Goal: Transaction & Acquisition: Purchase product/service

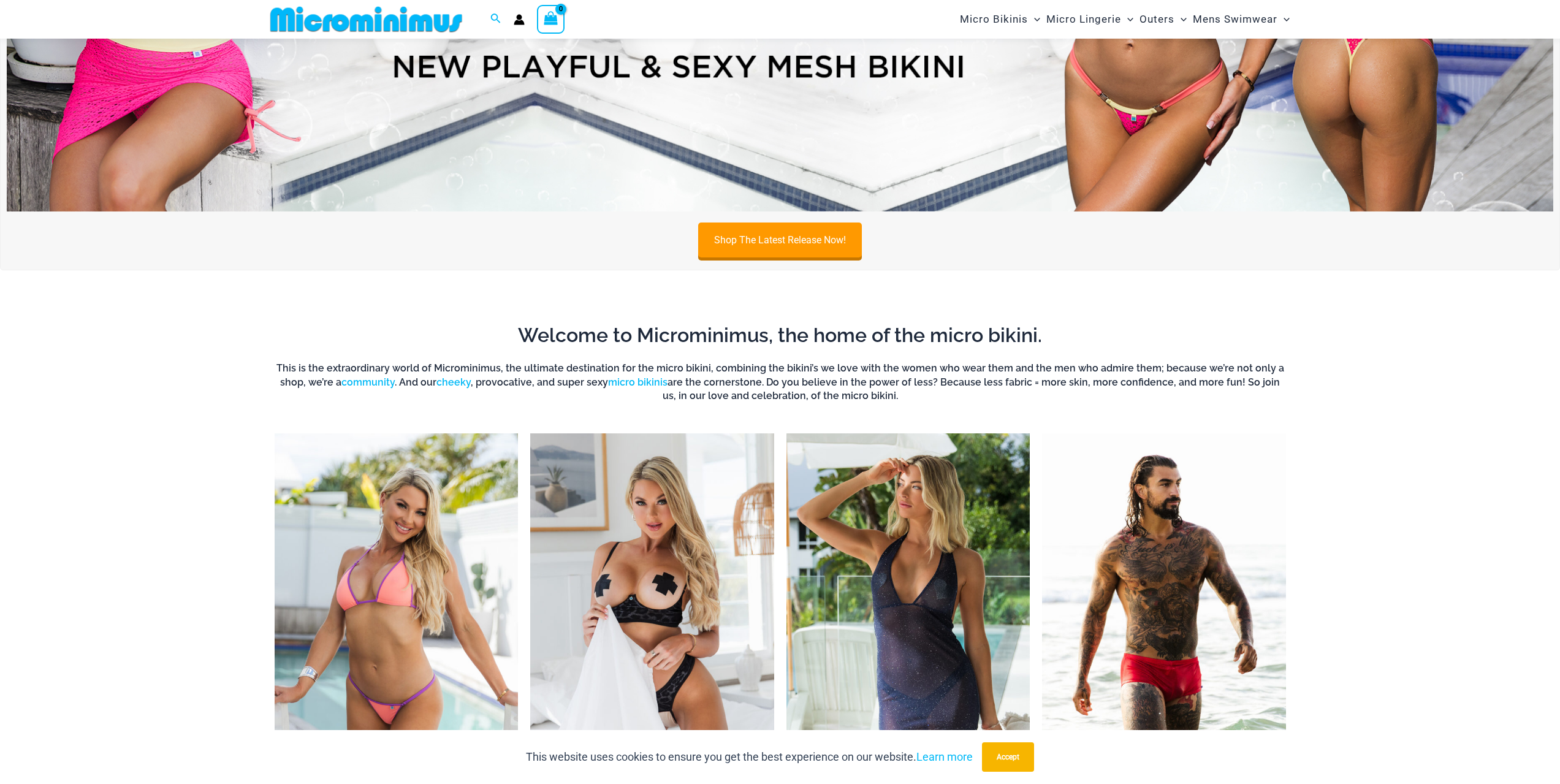
scroll to position [419, 0]
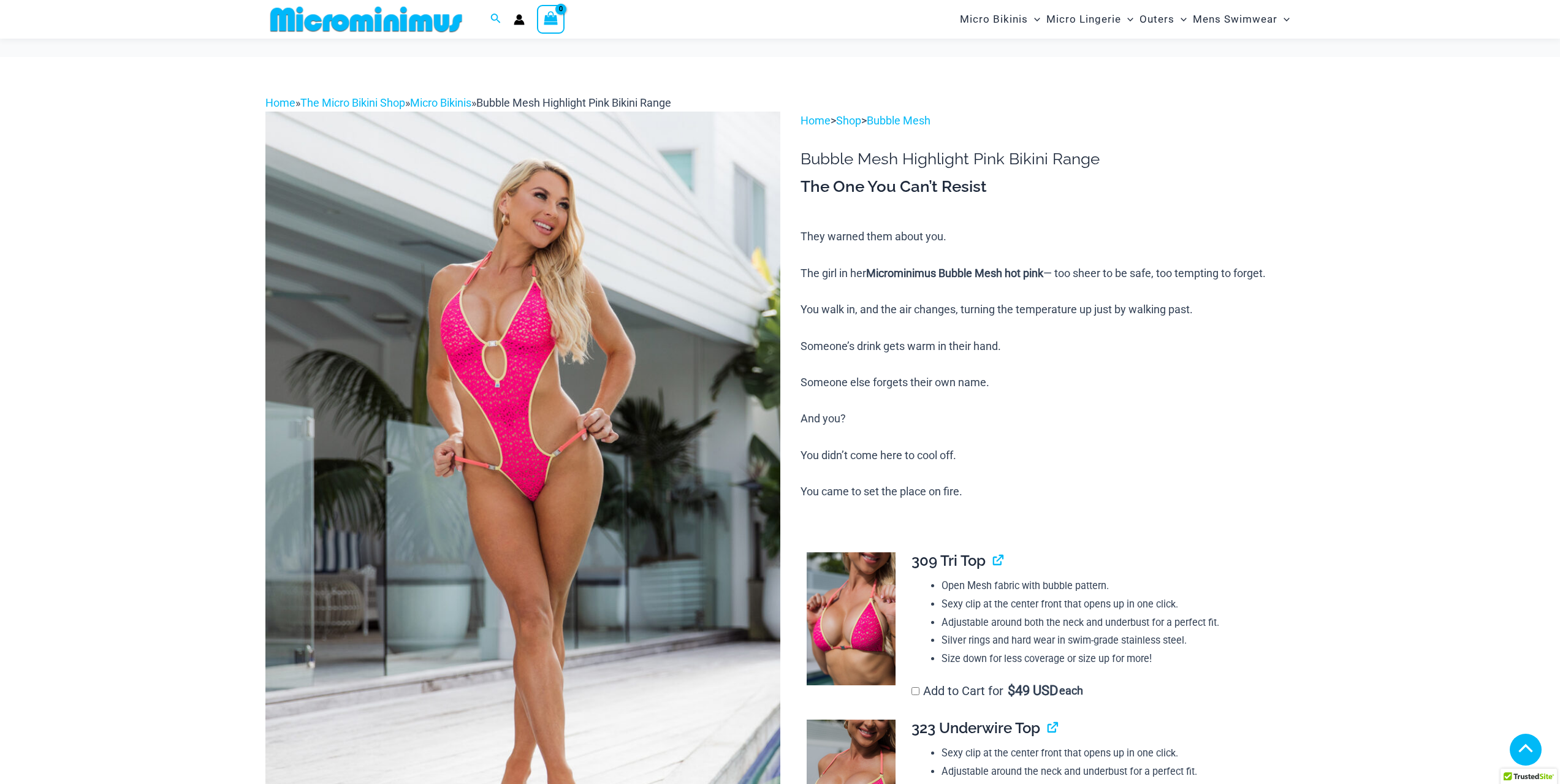
scroll to position [1042, 0]
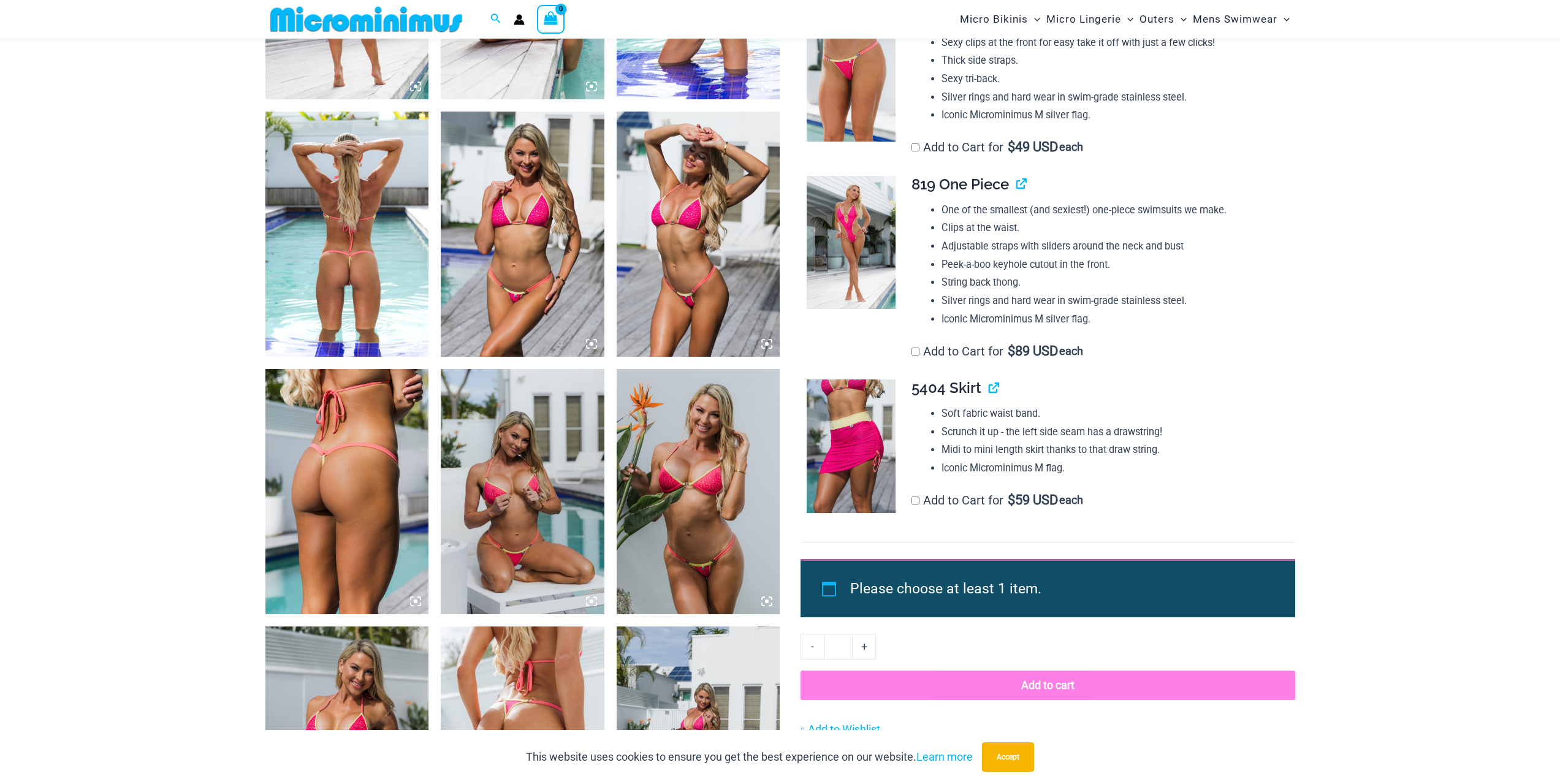
click at [869, 449] on img at bounding box center [852, 446] width 89 height 134
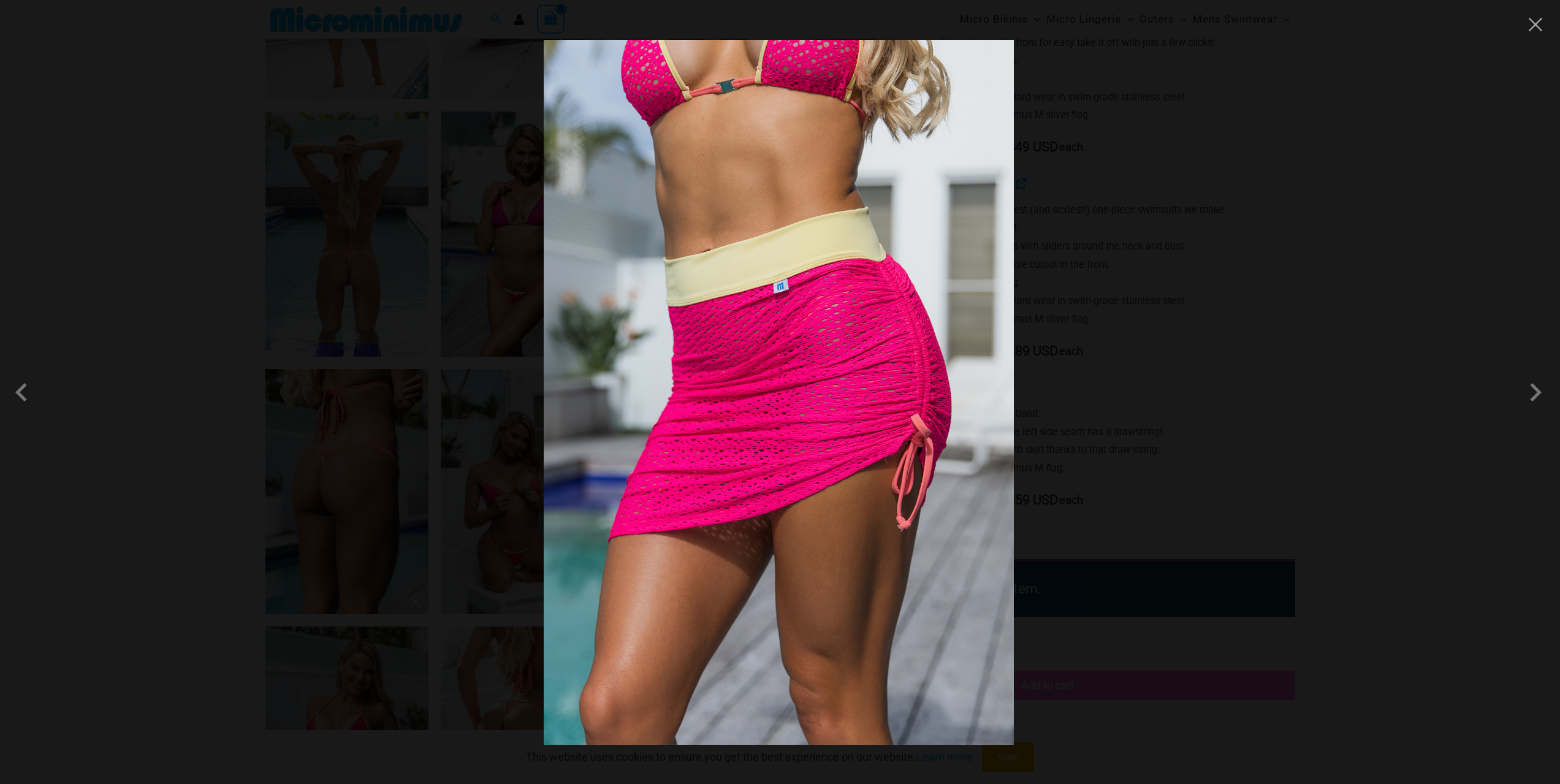
click at [1474, 411] on div at bounding box center [780, 392] width 1560 height 784
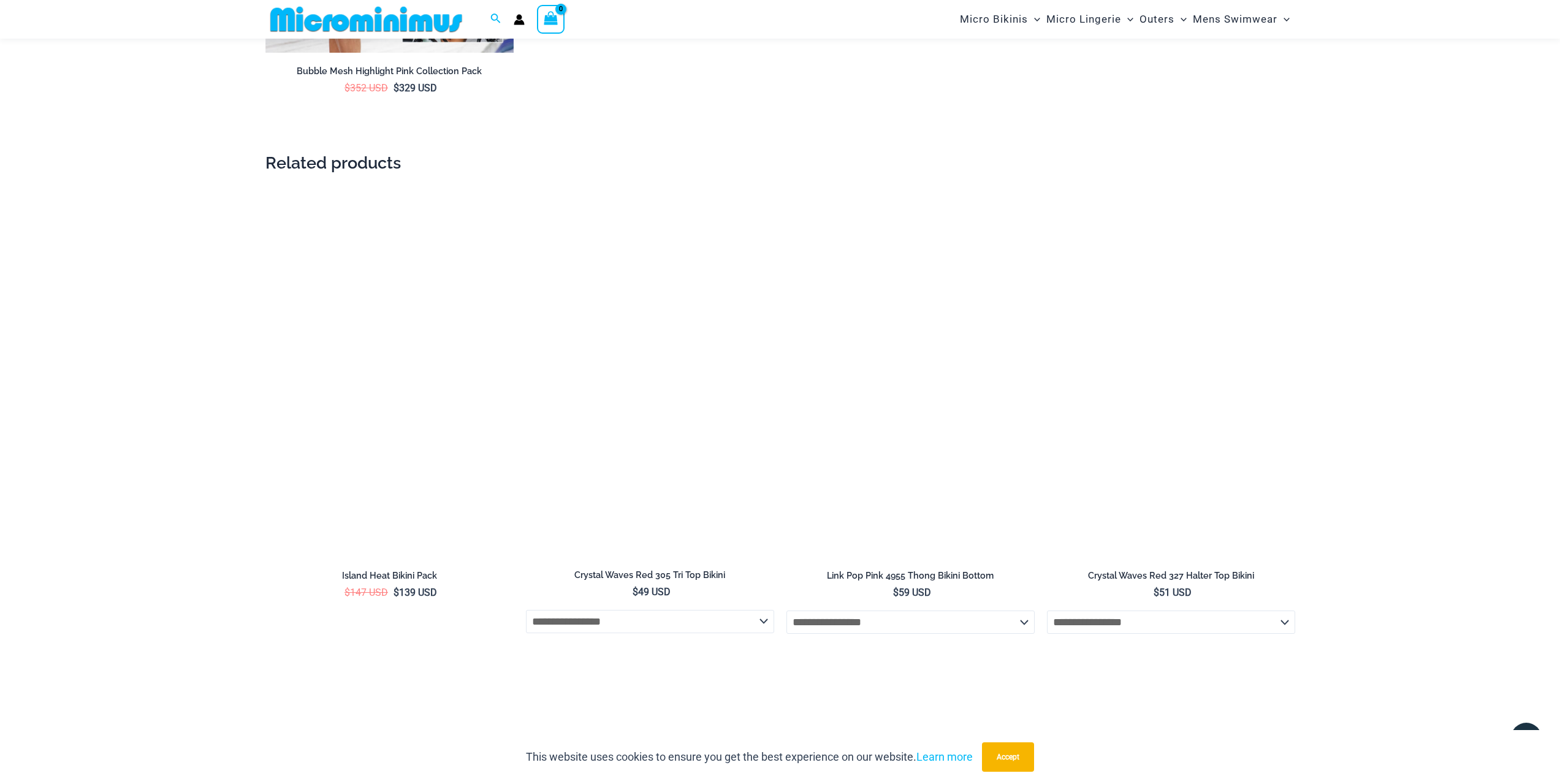
scroll to position [2635, 0]
